Goal: Task Accomplishment & Management: Complete application form

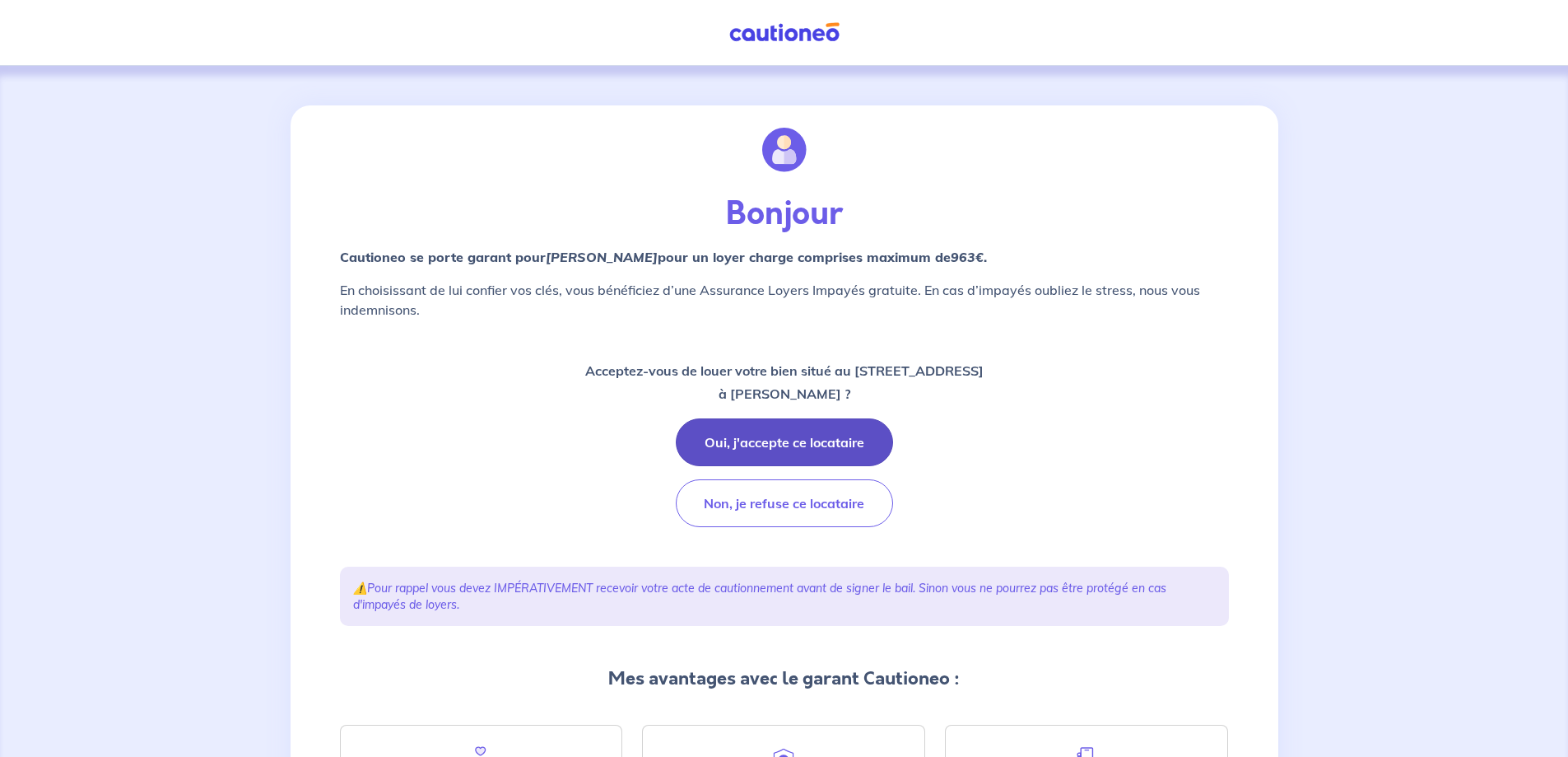
click at [818, 443] on button "Oui, j'accepte ce locataire" at bounding box center [784, 443] width 217 height 48
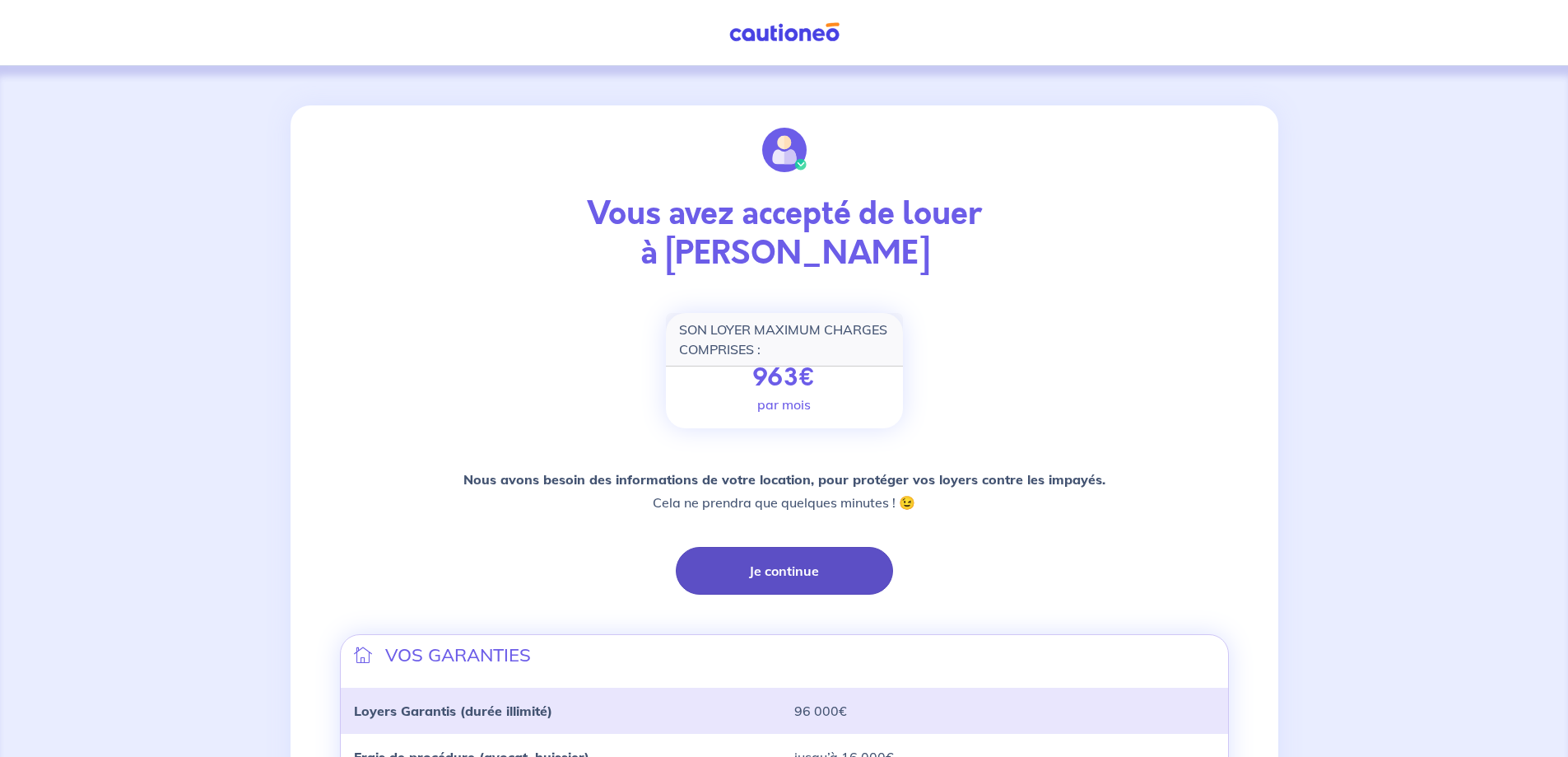
click at [792, 572] on button "Je continue" at bounding box center [784, 571] width 217 height 48
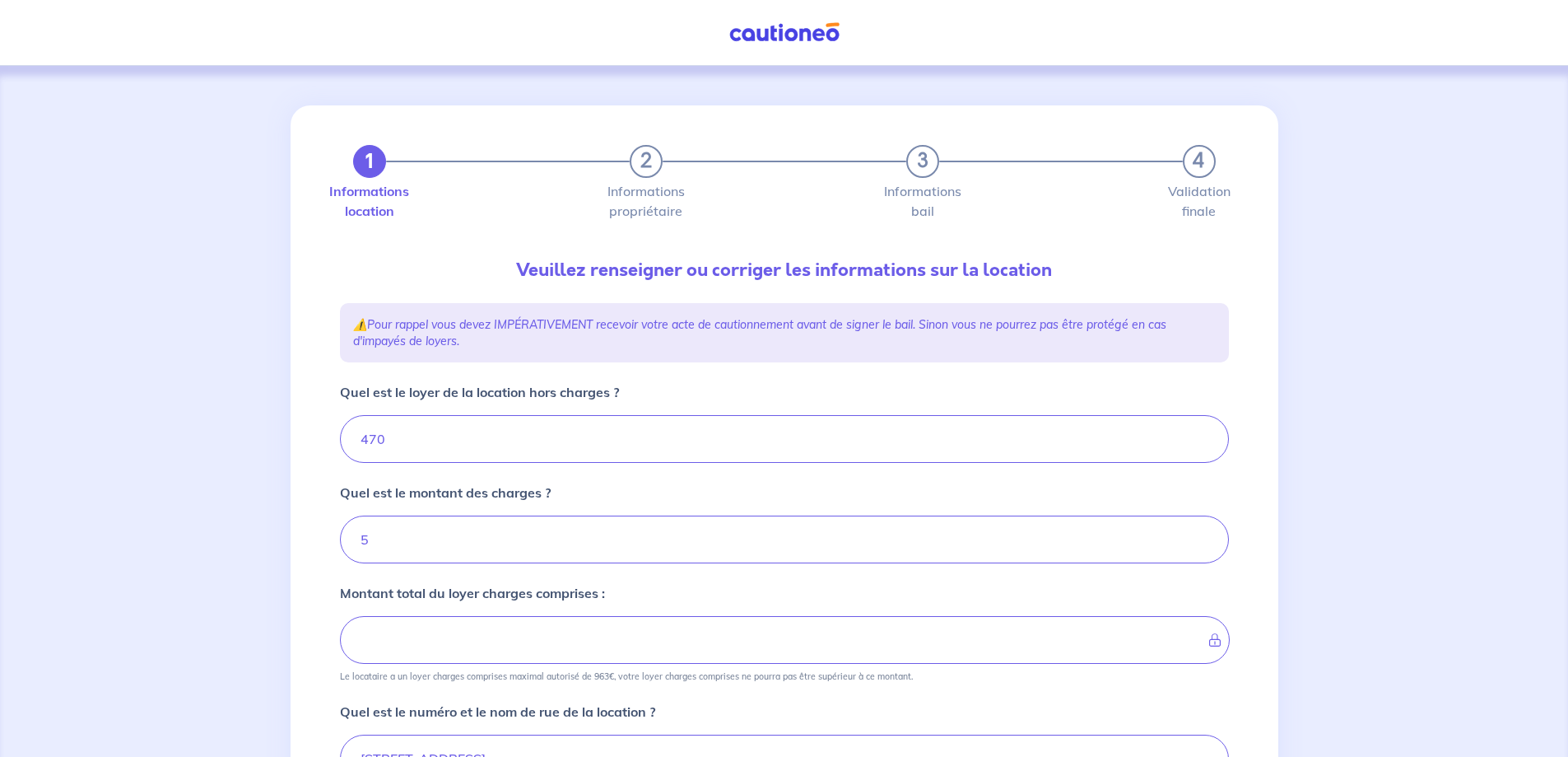
type input "475"
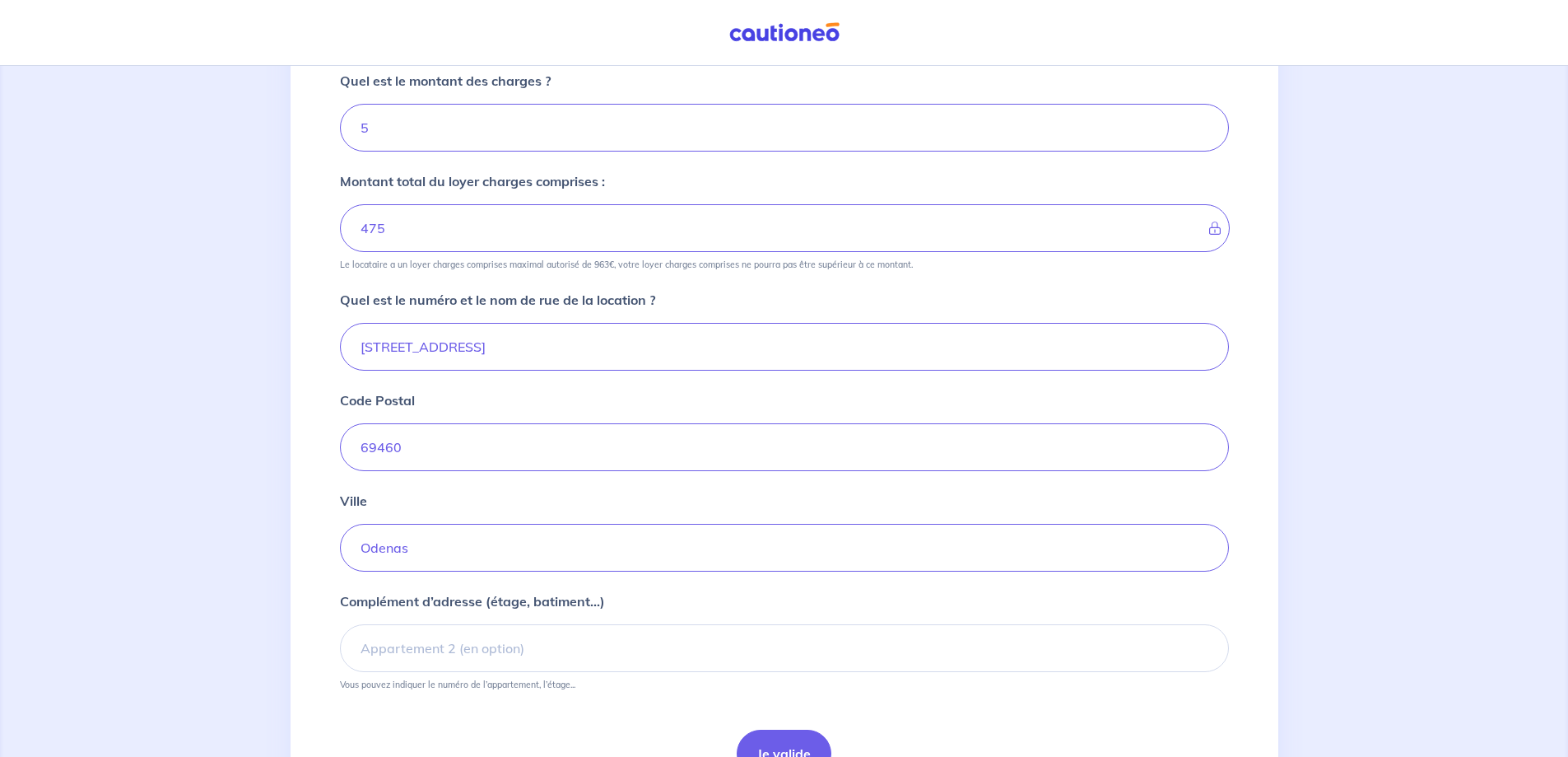
scroll to position [505, 0]
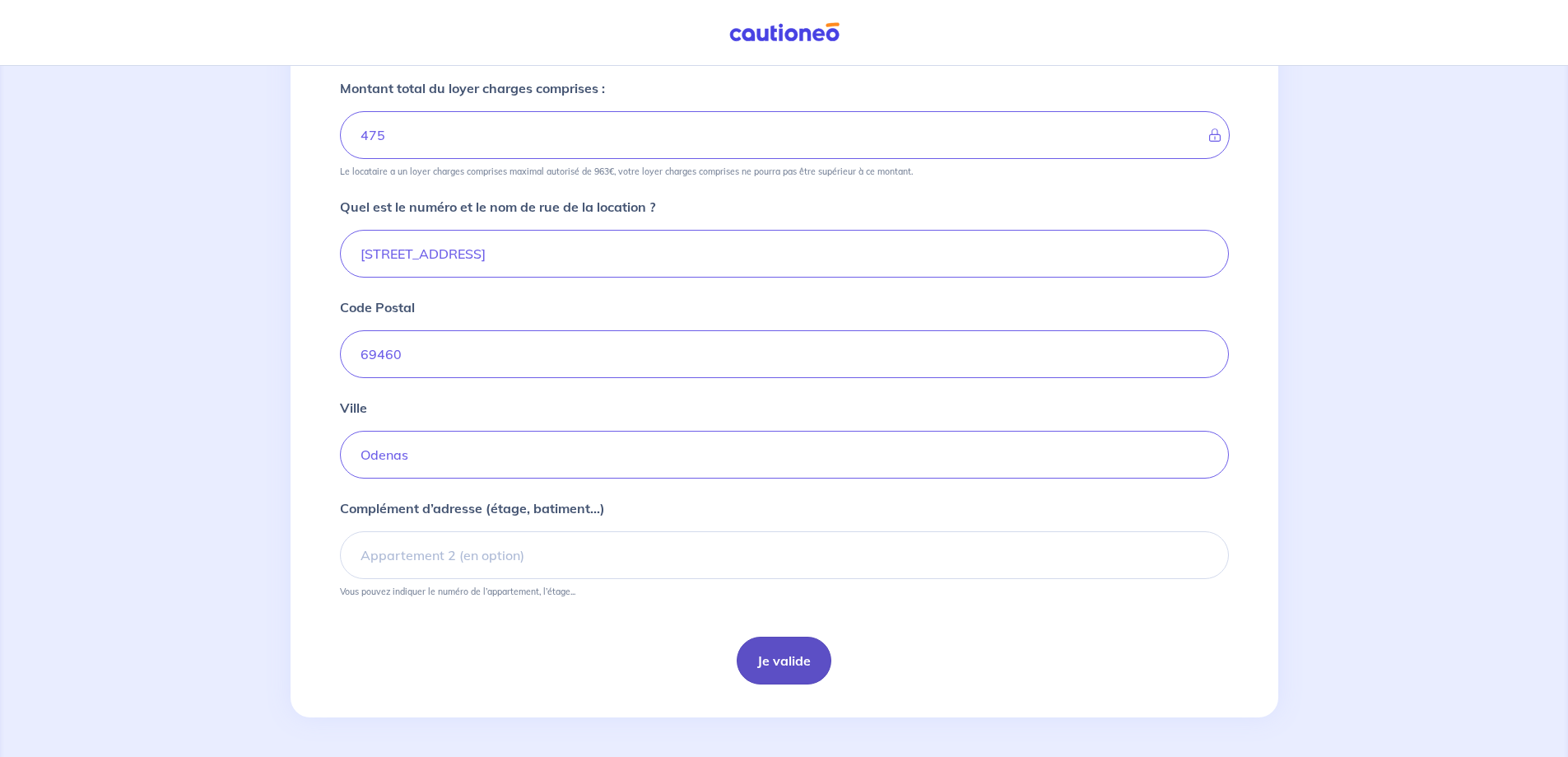
click at [774, 674] on button "Je valide" at bounding box center [784, 660] width 95 height 48
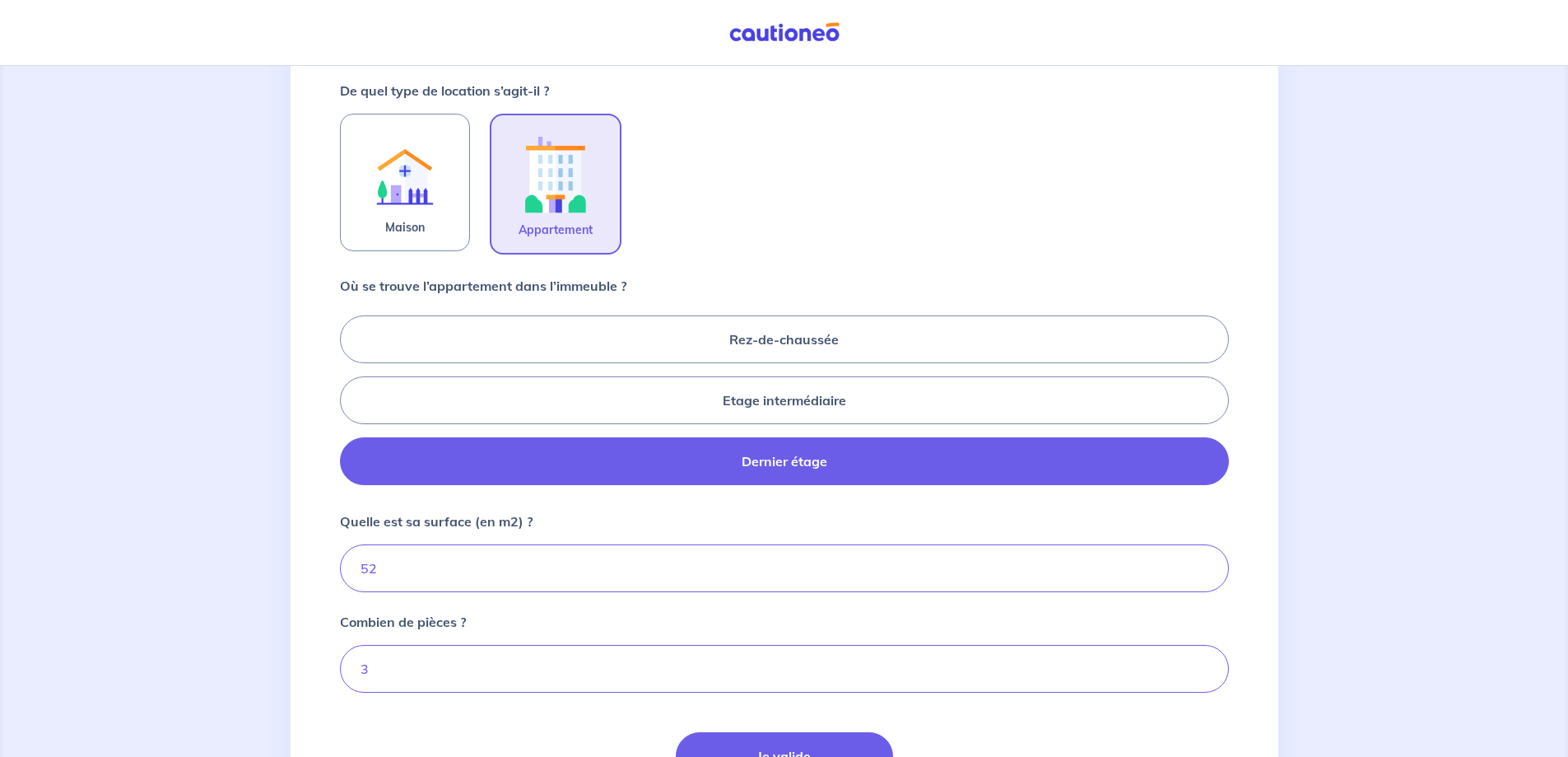
scroll to position [651, 0]
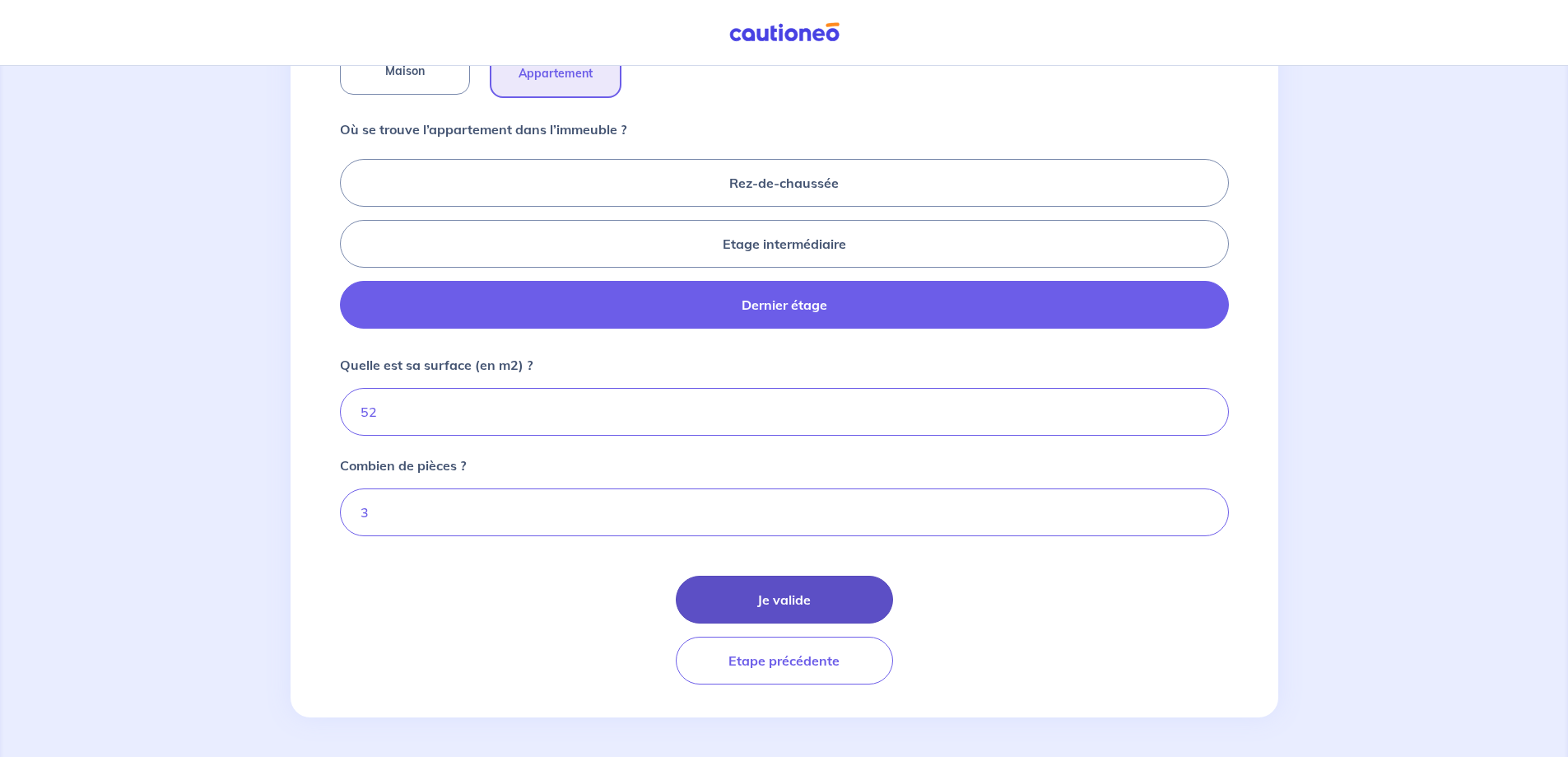
click at [751, 579] on button "Je valide" at bounding box center [784, 599] width 217 height 48
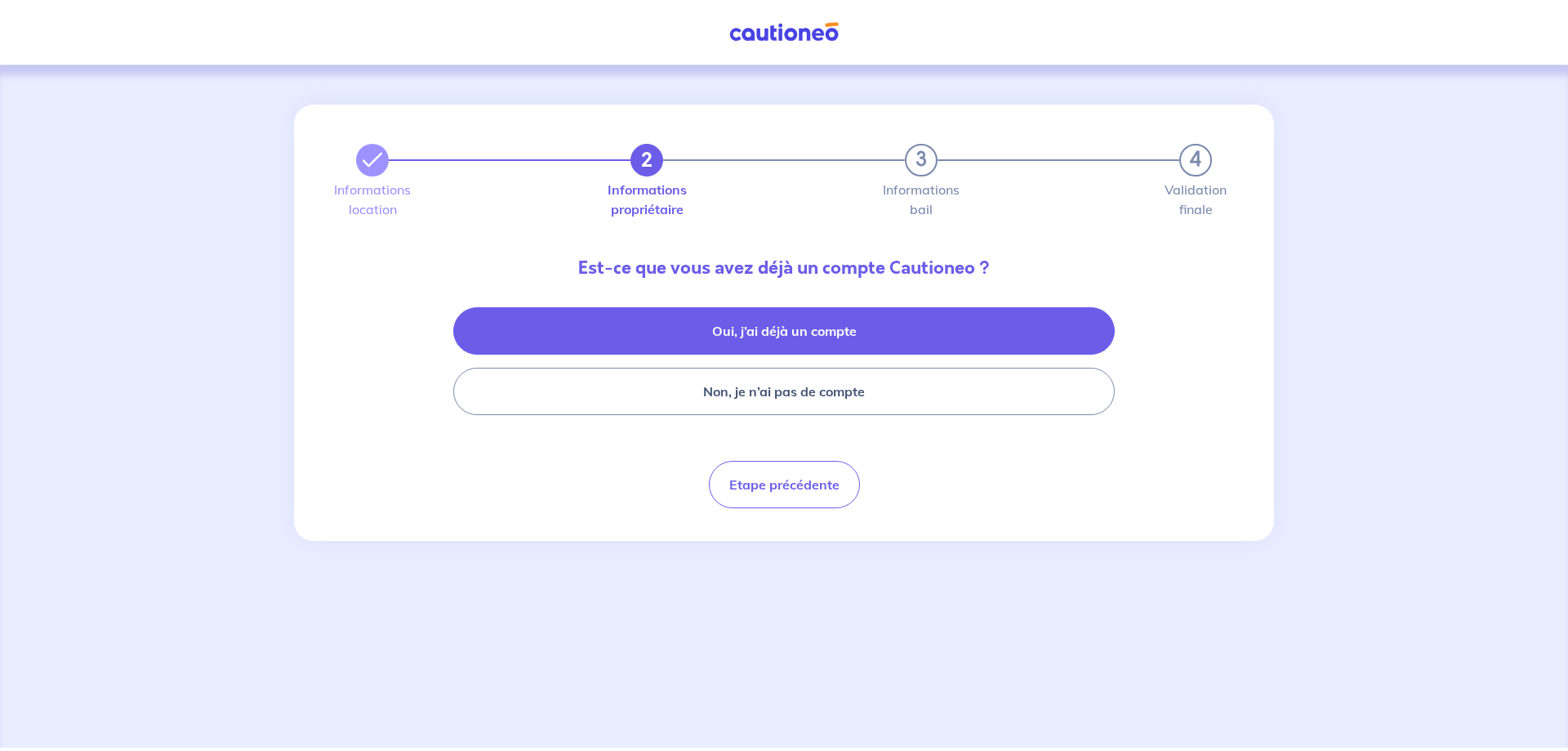
click at [781, 339] on button "Oui, j’ai déjà un compte" at bounding box center [784, 331] width 662 height 47
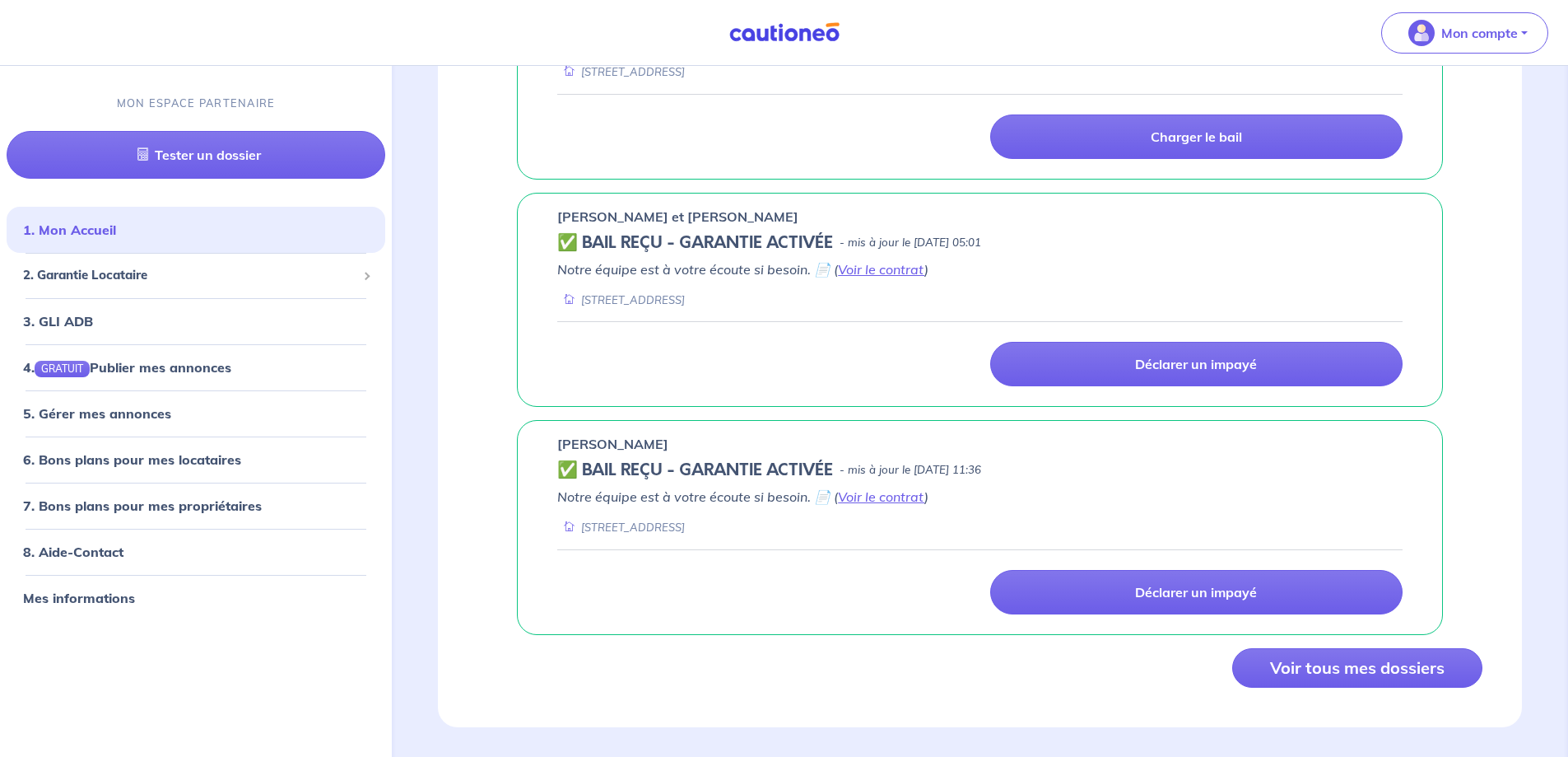
scroll to position [1334, 0]
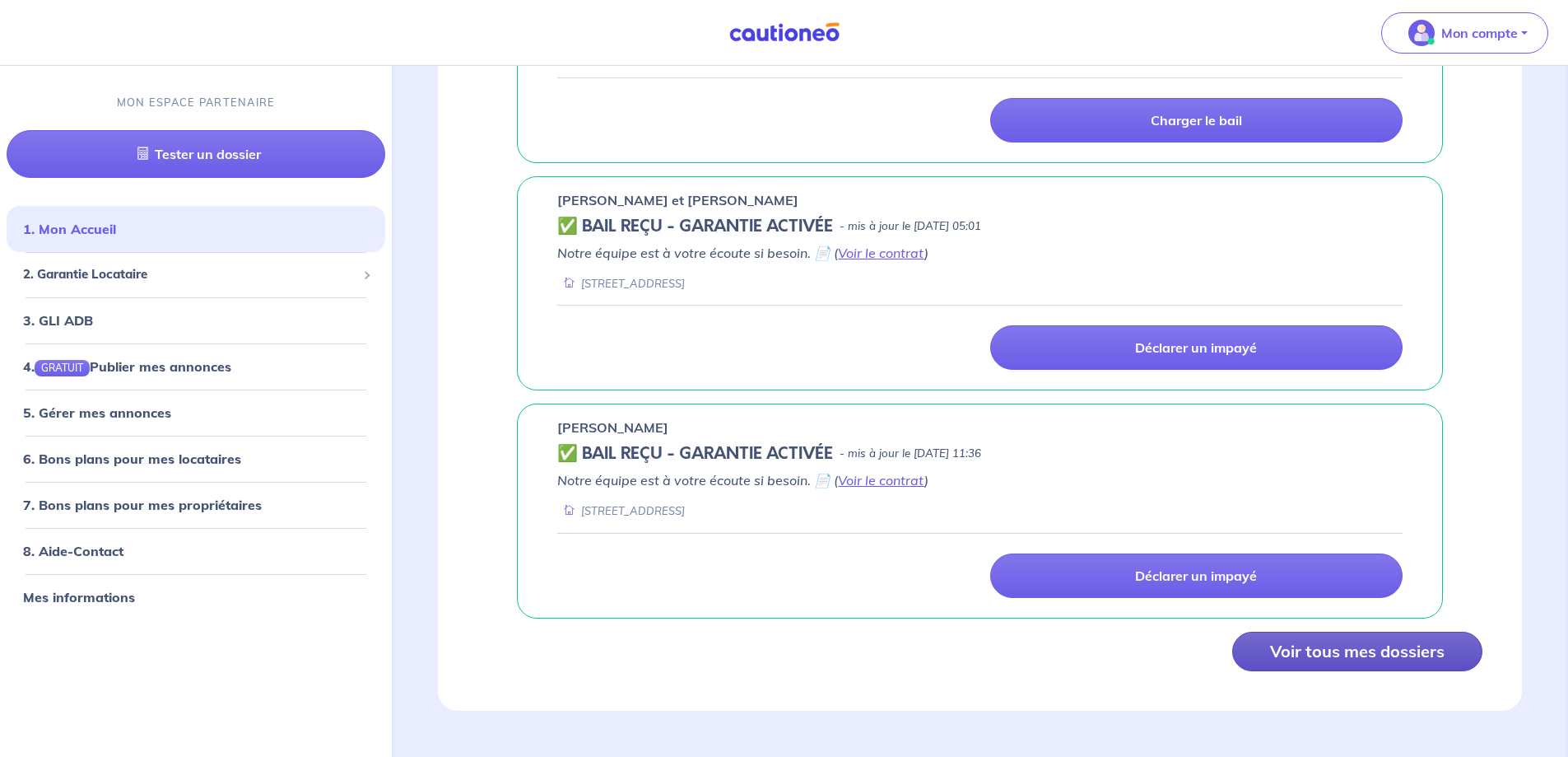
click at [1351, 656] on button "Voir tous mes dossiers" at bounding box center [1358, 651] width 250 height 39
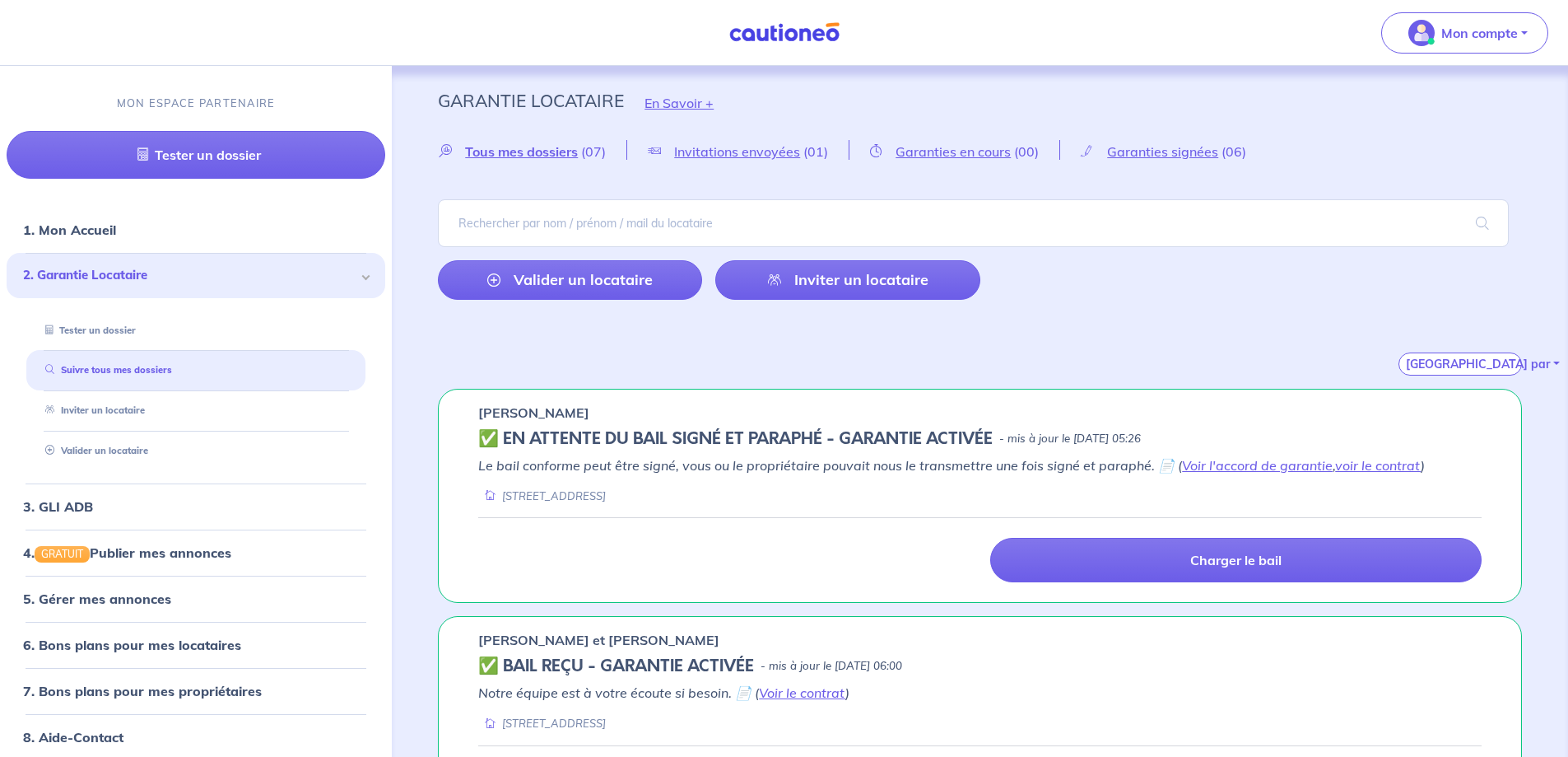
click at [348, 276] on div "2. Garantie Locataire" at bounding box center [196, 274] width 378 height 45
click at [131, 275] on span "2. Garantie Locataire" at bounding box center [189, 275] width 333 height 19
